Goal: Information Seeking & Learning: Learn about a topic

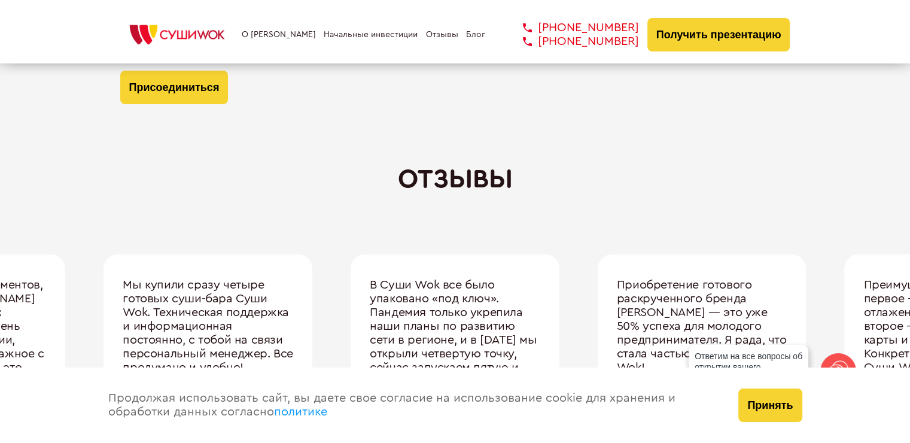
scroll to position [3901, 0]
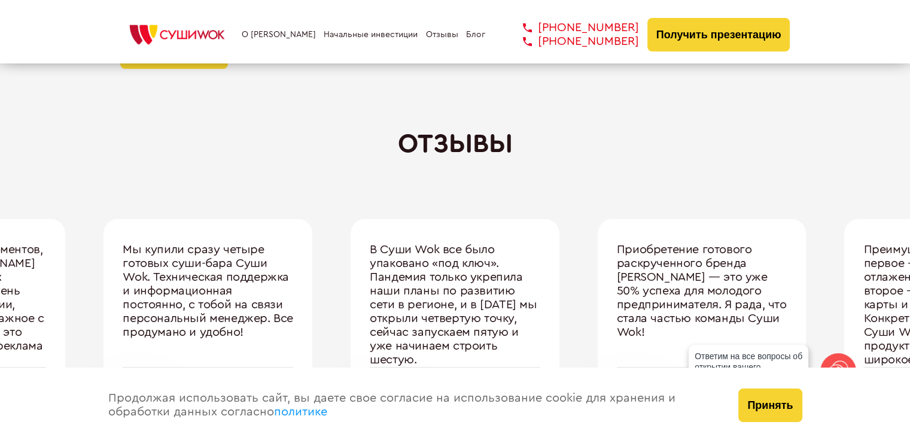
click at [111, 299] on div "Мы купили сразу четыре готовых суши-бара Суши Wok. Техническая поддержка и инфо…" at bounding box center [208, 336] width 209 height 234
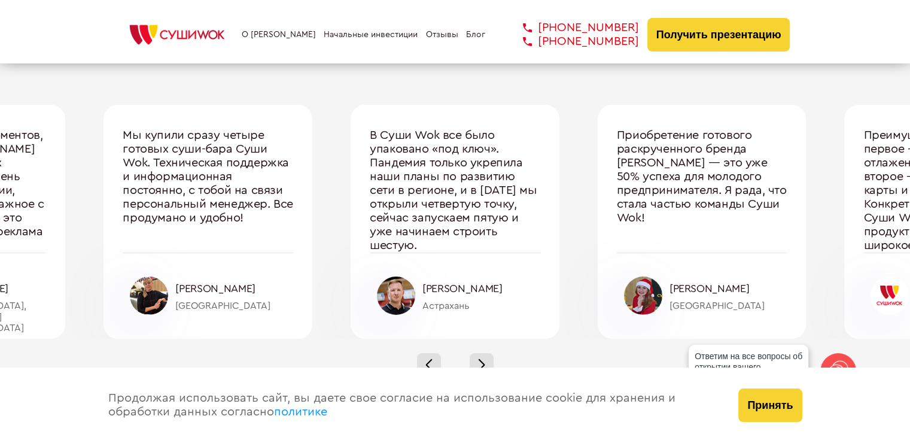
scroll to position [4017, 0]
click at [477, 356] on div at bounding box center [482, 364] width 24 height 24
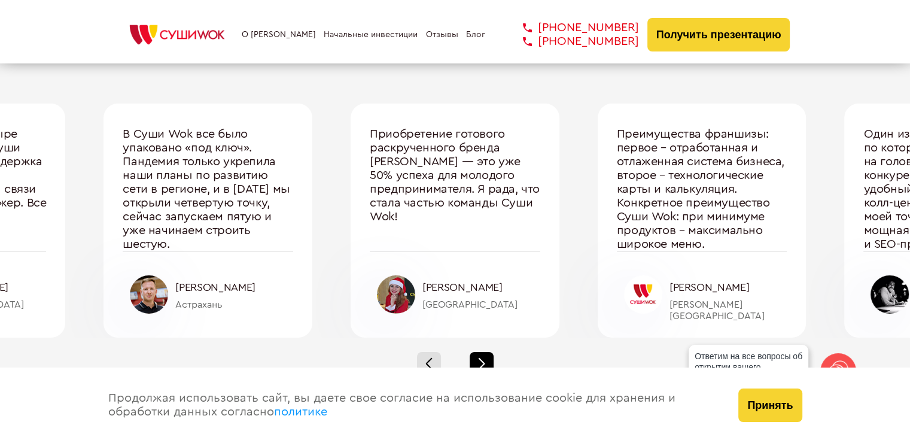
click at [477, 356] on div at bounding box center [482, 364] width 24 height 24
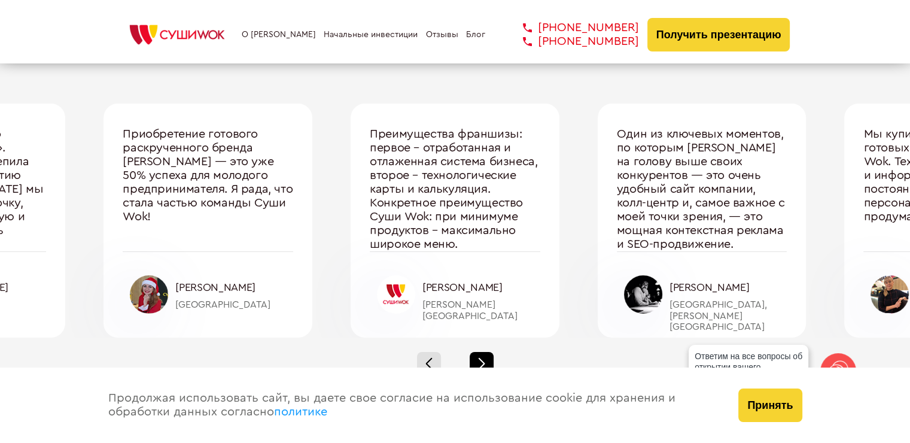
click at [477, 356] on div at bounding box center [482, 364] width 24 height 24
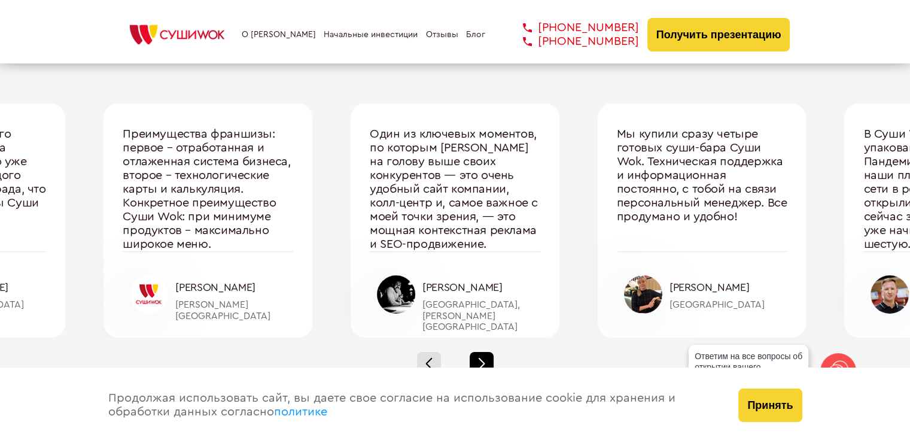
click at [477, 356] on div at bounding box center [482, 364] width 24 height 24
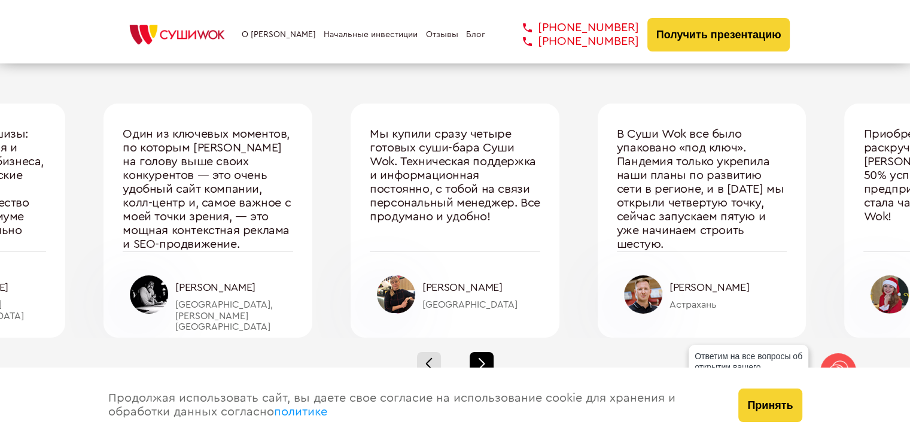
click at [477, 356] on div at bounding box center [482, 364] width 24 height 24
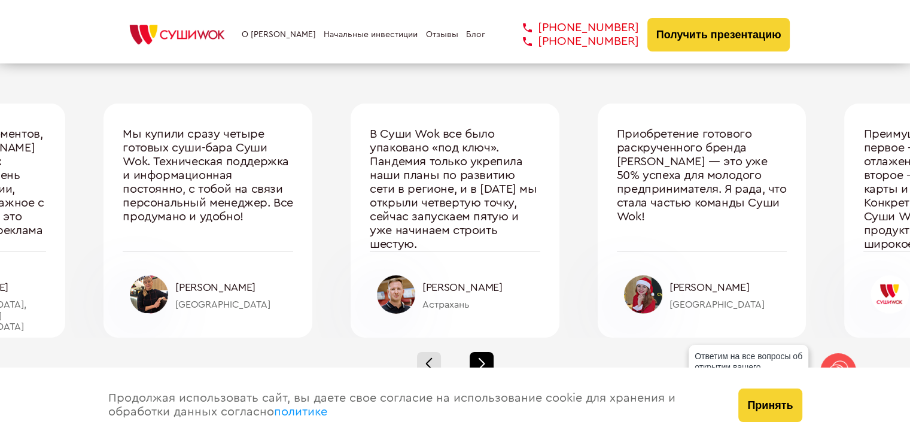
click at [477, 356] on div at bounding box center [482, 364] width 24 height 24
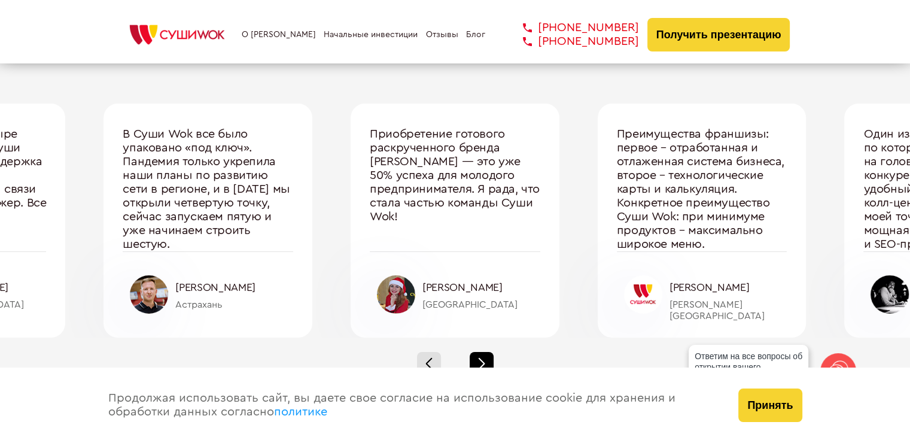
click at [477, 356] on div at bounding box center [482, 364] width 24 height 24
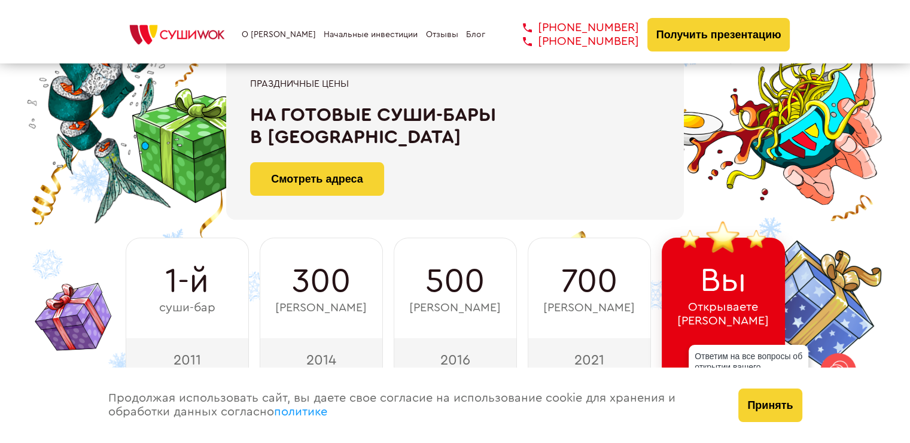
scroll to position [0, 0]
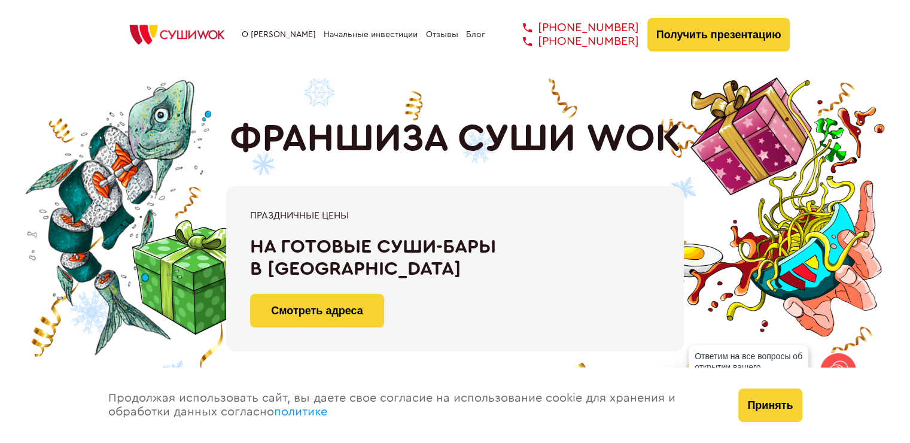
click at [560, 206] on div "Праздничные цены На готовые суши-бары в Санкт-Петербурге Смотреть адреса" at bounding box center [455, 268] width 458 height 165
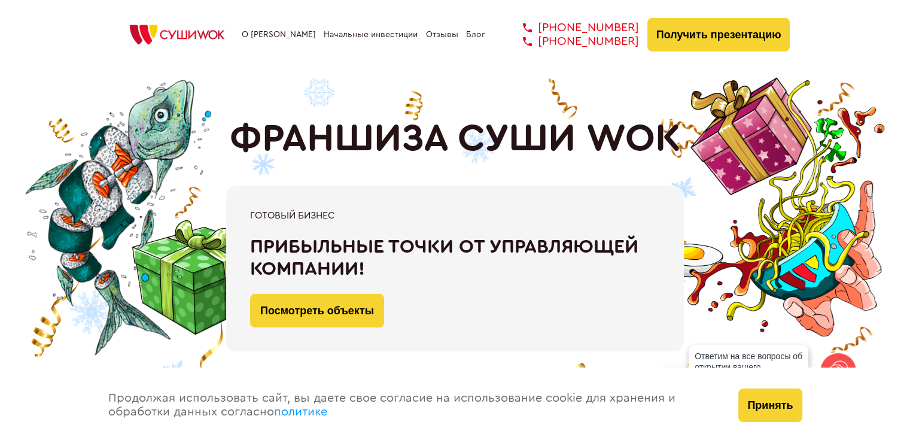
click at [335, 31] on link "Начальные инвестиции" at bounding box center [371, 35] width 94 height 10
